Goal: Navigation & Orientation: Find specific page/section

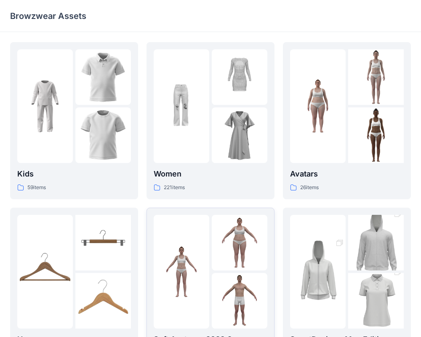
click at [210, 258] on div at bounding box center [211, 272] width 114 height 114
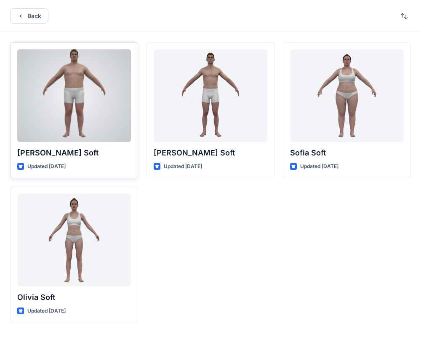
click at [77, 105] on div at bounding box center [74, 95] width 114 height 93
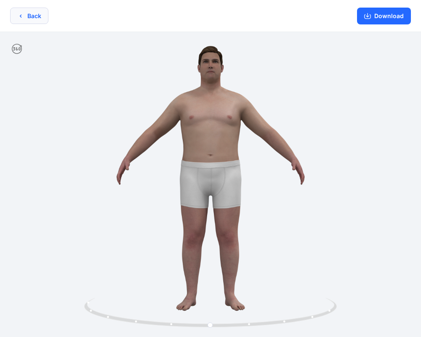
click at [45, 16] on button "Back" at bounding box center [29, 16] width 38 height 16
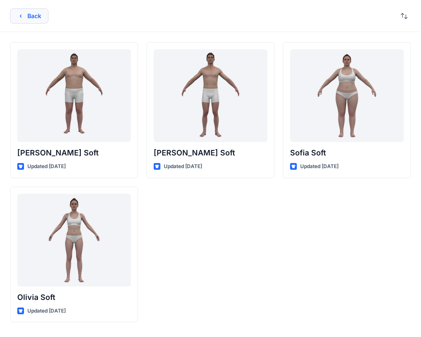
click at [45, 16] on button "Back" at bounding box center [29, 15] width 38 height 15
